Goal: Communication & Community: Participate in discussion

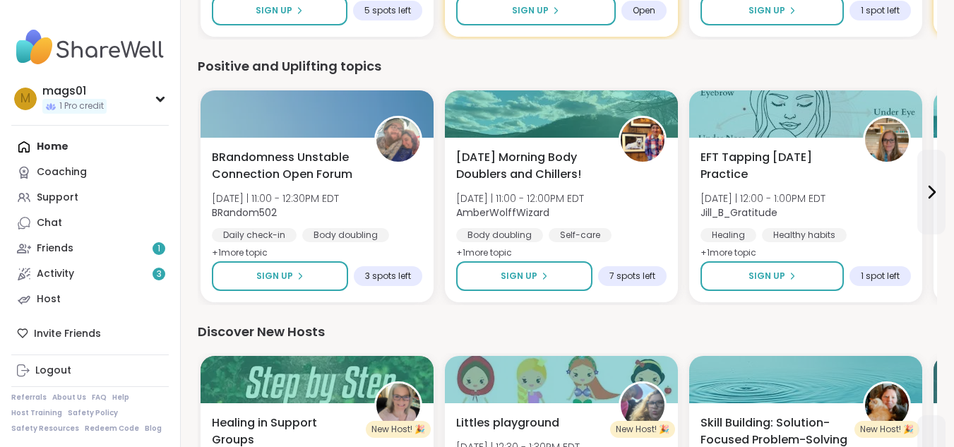
scroll to position [1158, 0]
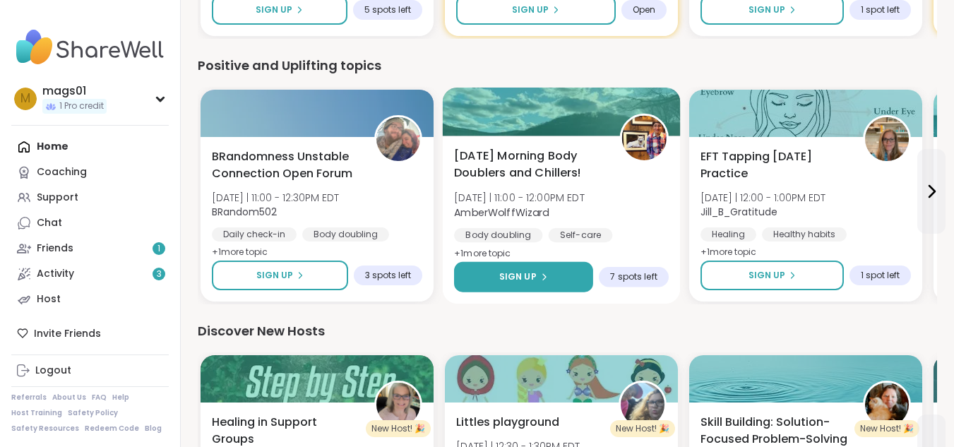
click at [544, 273] on icon at bounding box center [543, 277] width 8 height 8
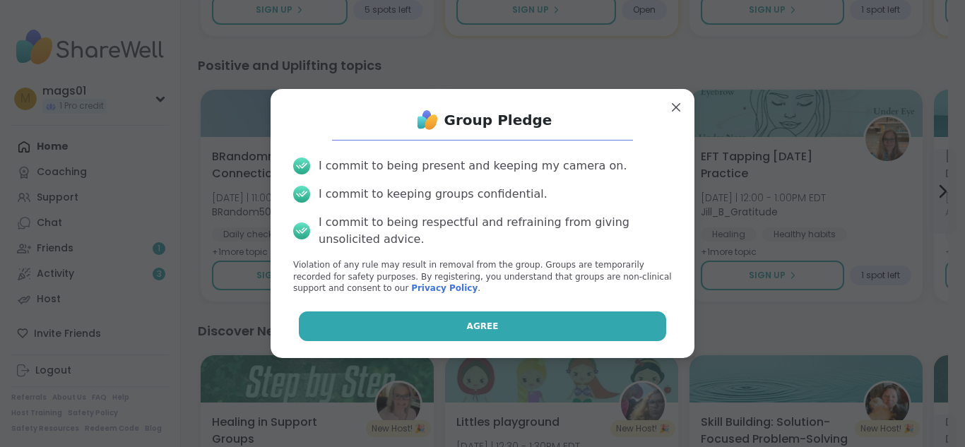
click at [482, 338] on button "Agree" at bounding box center [483, 326] width 368 height 30
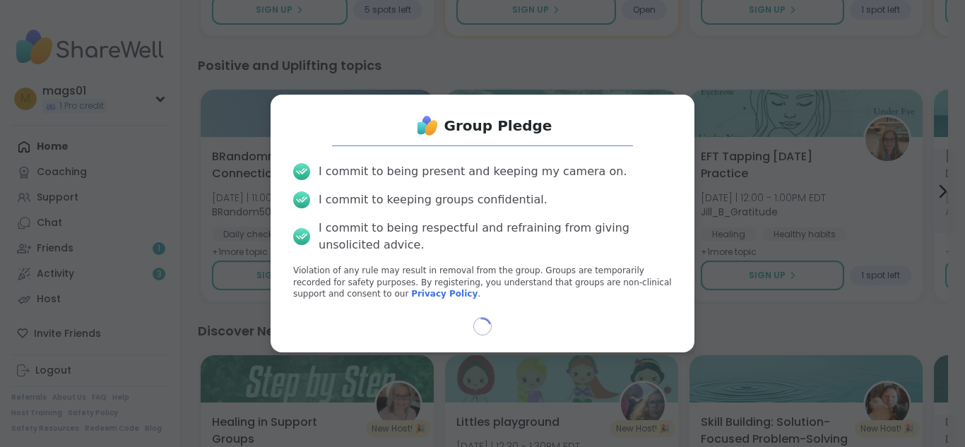
select select "**"
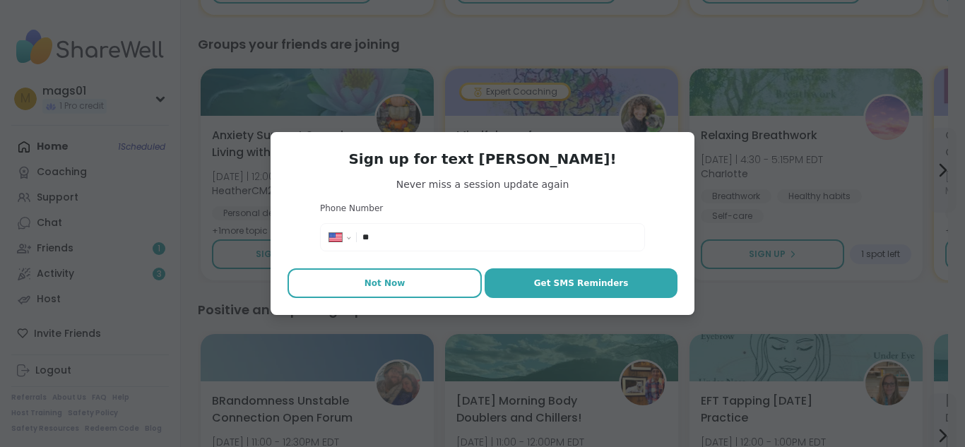
click at [405, 272] on button "Not Now" at bounding box center [384, 283] width 194 height 30
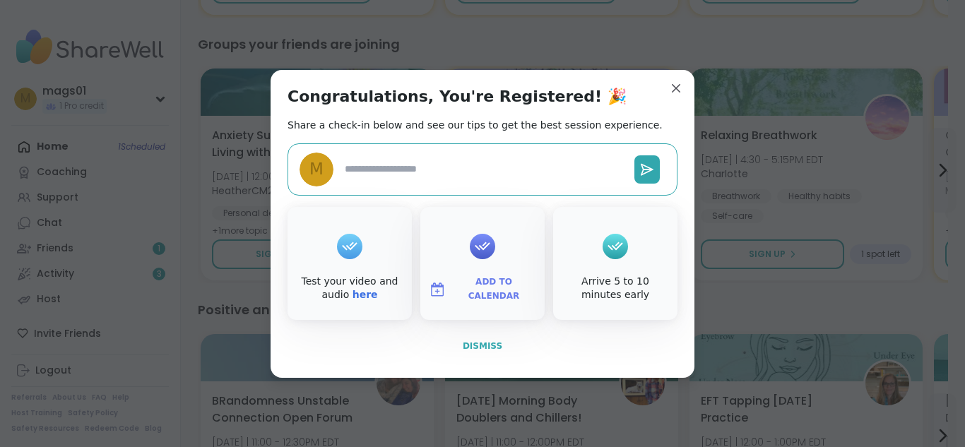
click at [479, 352] on span "Dismiss" at bounding box center [482, 346] width 40 height 13
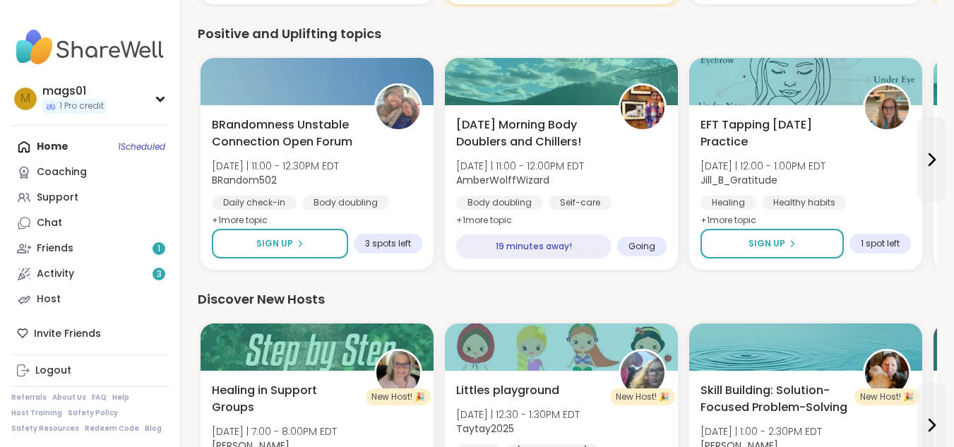
scroll to position [1435, 0]
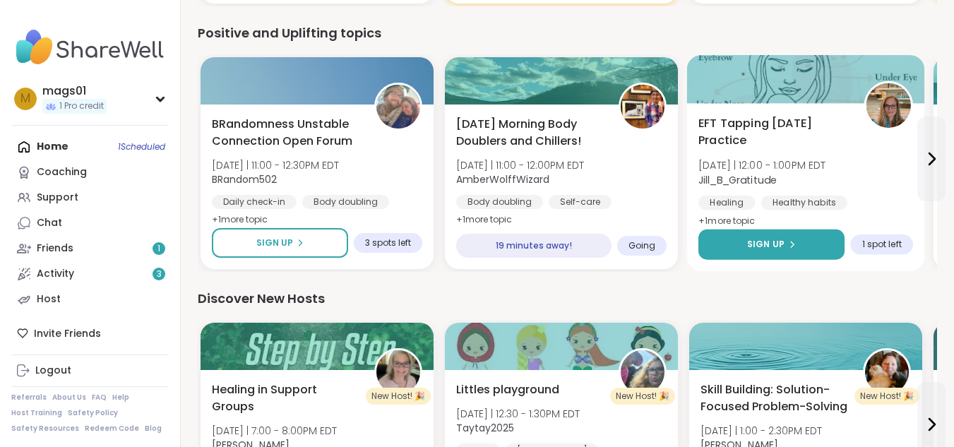
click at [784, 246] on div "Sign Up" at bounding box center [771, 244] width 49 height 13
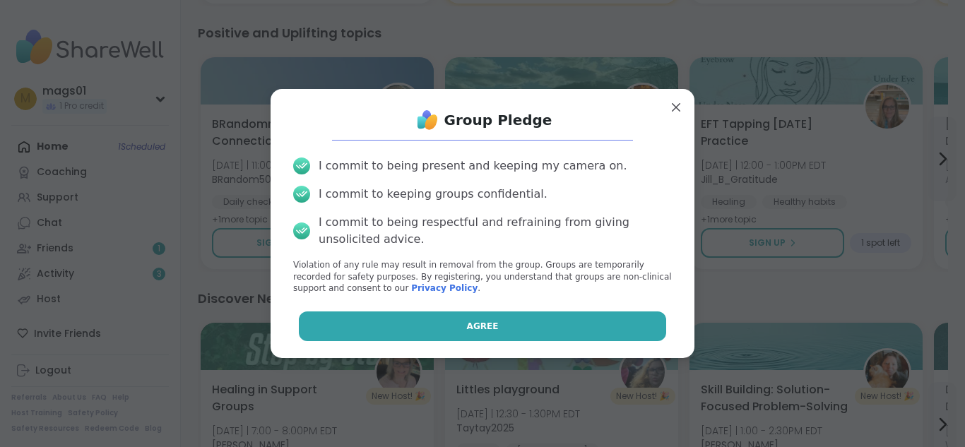
click at [511, 324] on button "Agree" at bounding box center [483, 326] width 368 height 30
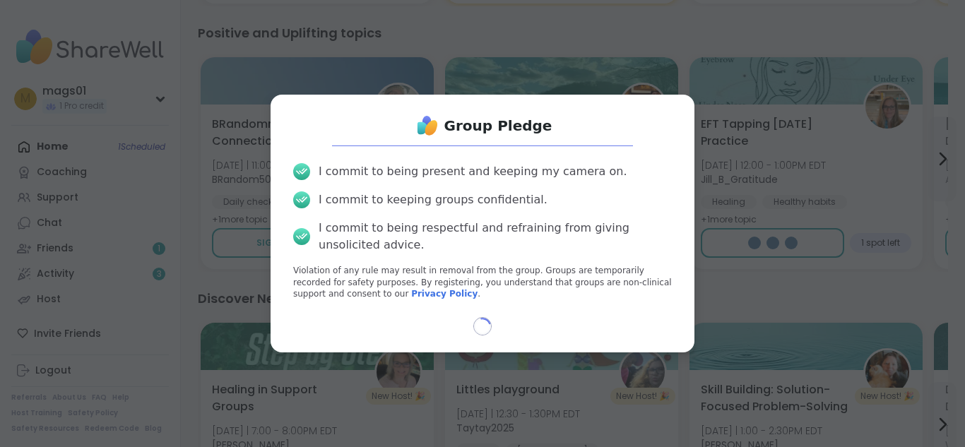
select select "**"
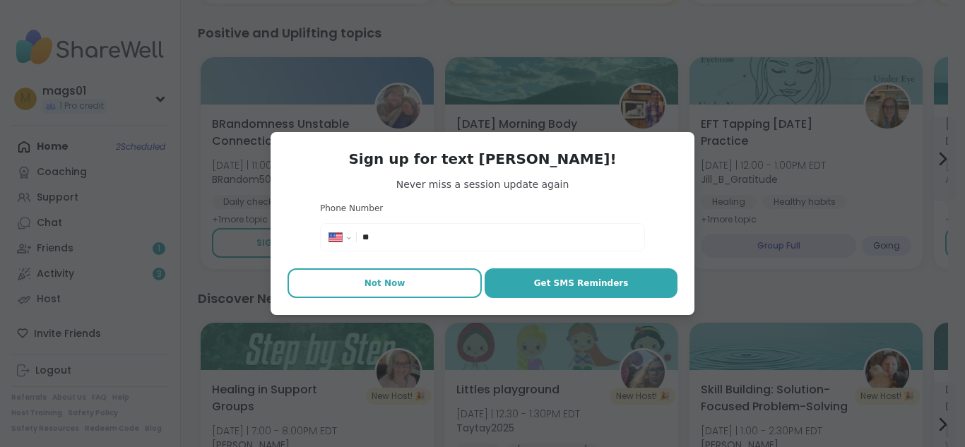
click at [370, 289] on button "Not Now" at bounding box center [384, 283] width 194 height 30
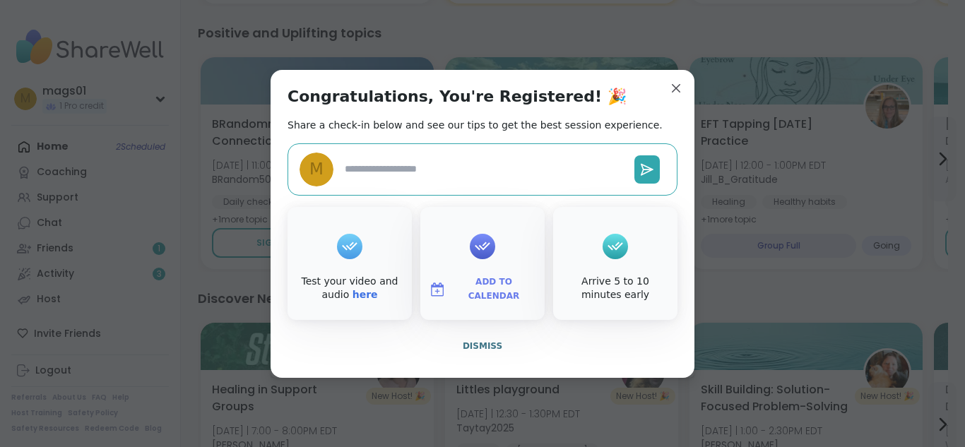
type textarea "*"
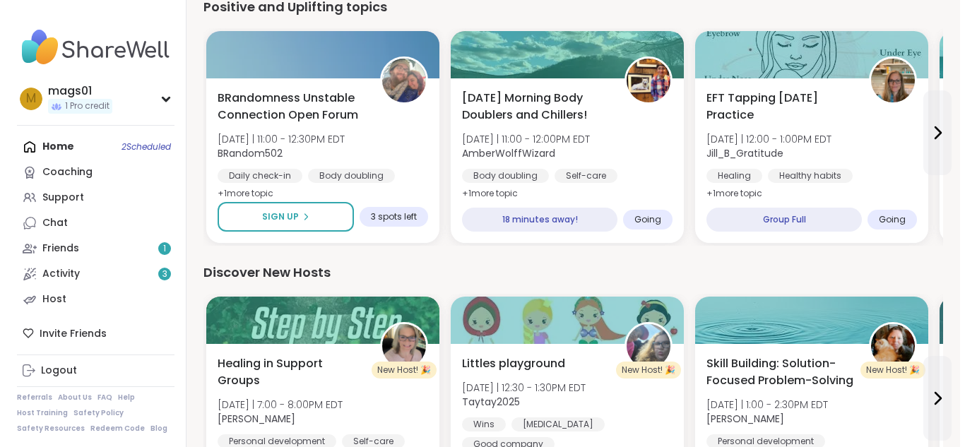
scroll to position [1443, 0]
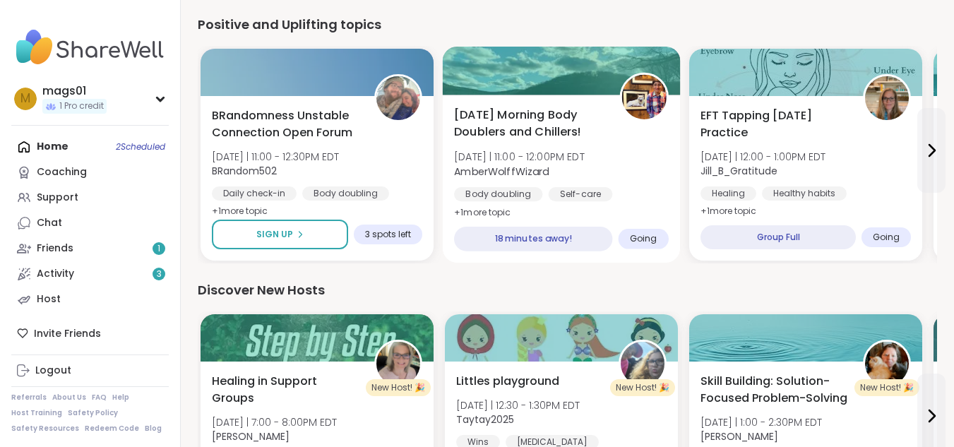
click at [647, 233] on span "Going" at bounding box center [644, 238] width 28 height 11
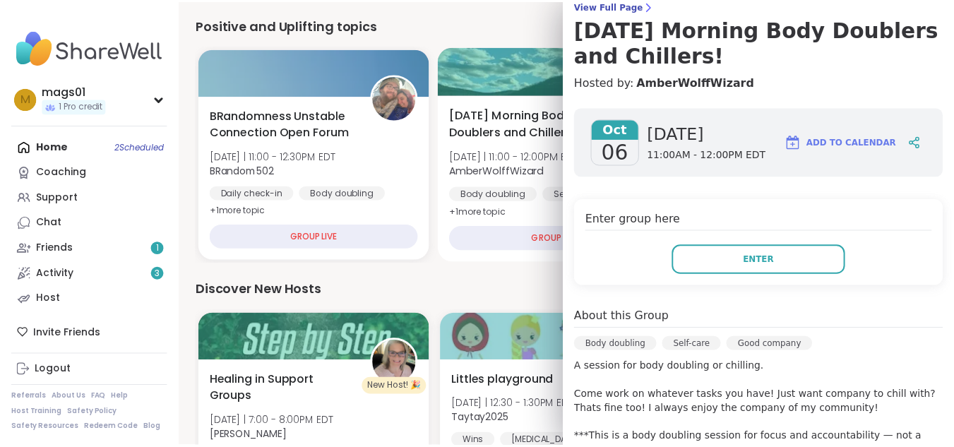
scroll to position [125, 0]
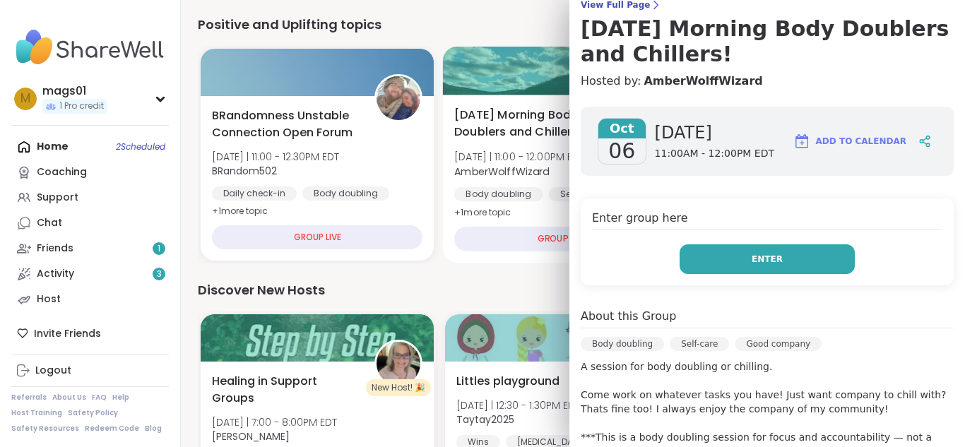
click at [780, 256] on button "Enter" at bounding box center [766, 259] width 175 height 30
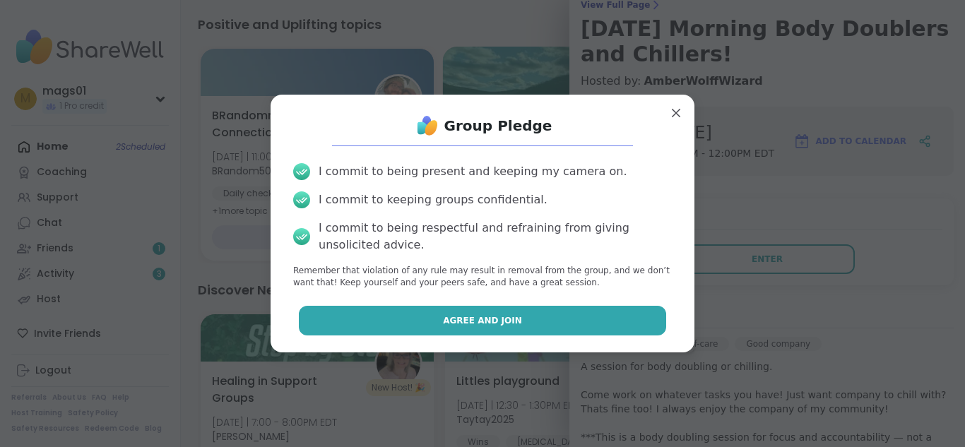
click at [482, 314] on span "Agree and Join" at bounding box center [482, 320] width 79 height 13
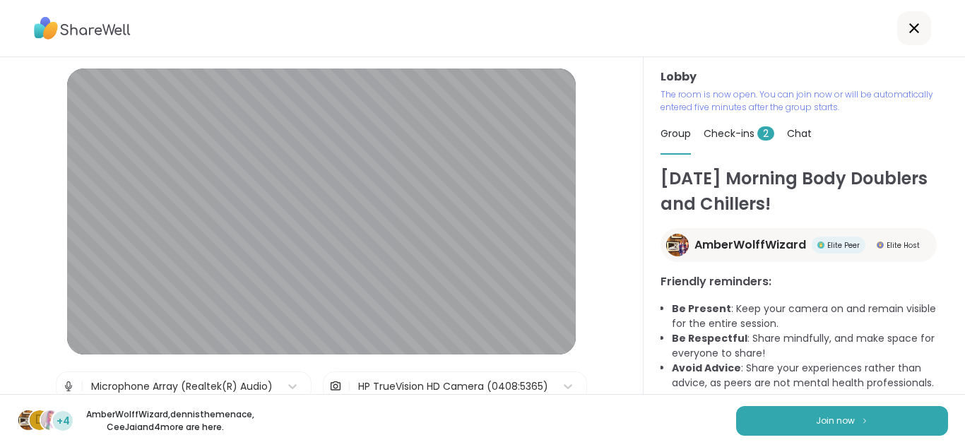
scroll to position [8, 0]
click at [791, 419] on button "Join now" at bounding box center [842, 421] width 212 height 30
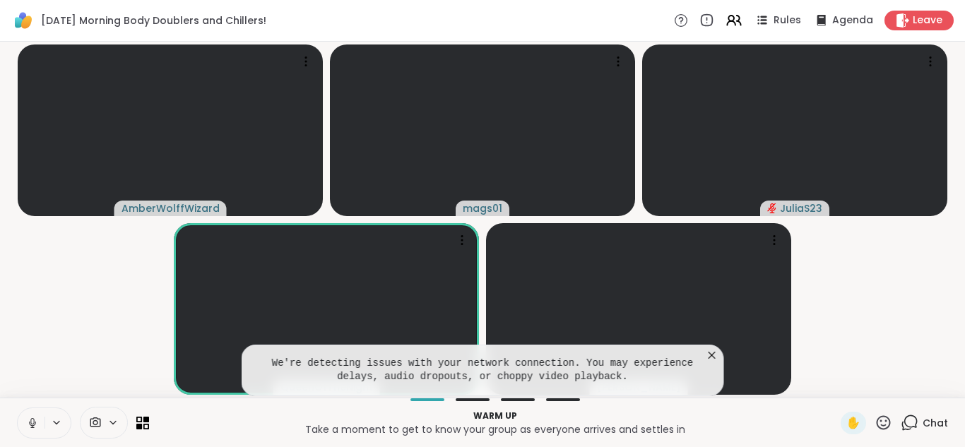
click at [715, 353] on icon at bounding box center [712, 355] width 14 height 14
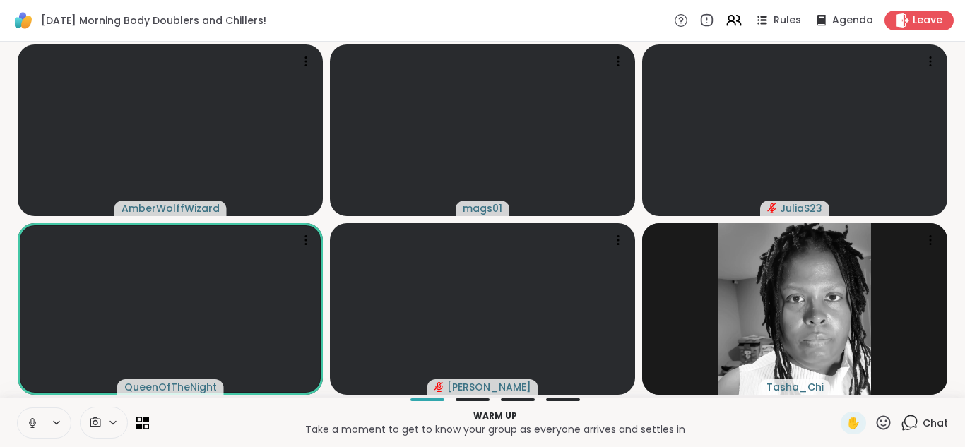
click at [36, 420] on icon at bounding box center [32, 423] width 13 height 13
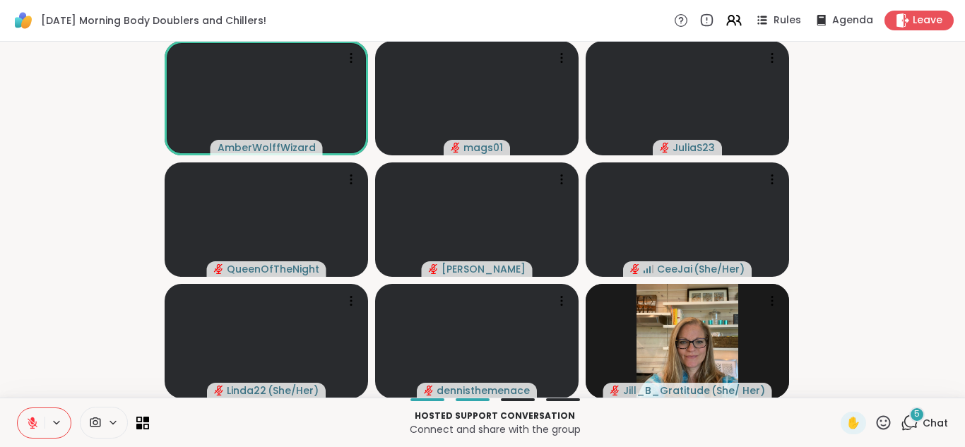
scroll to position [1, 0]
